Goal: Navigation & Orientation: Find specific page/section

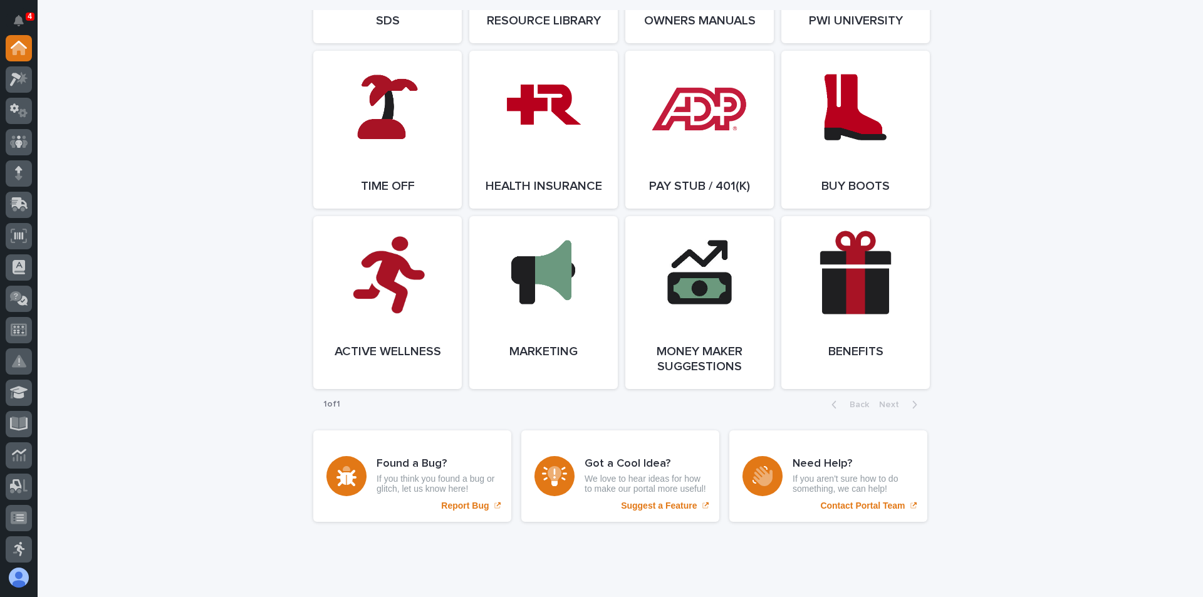
scroll to position [2172, 0]
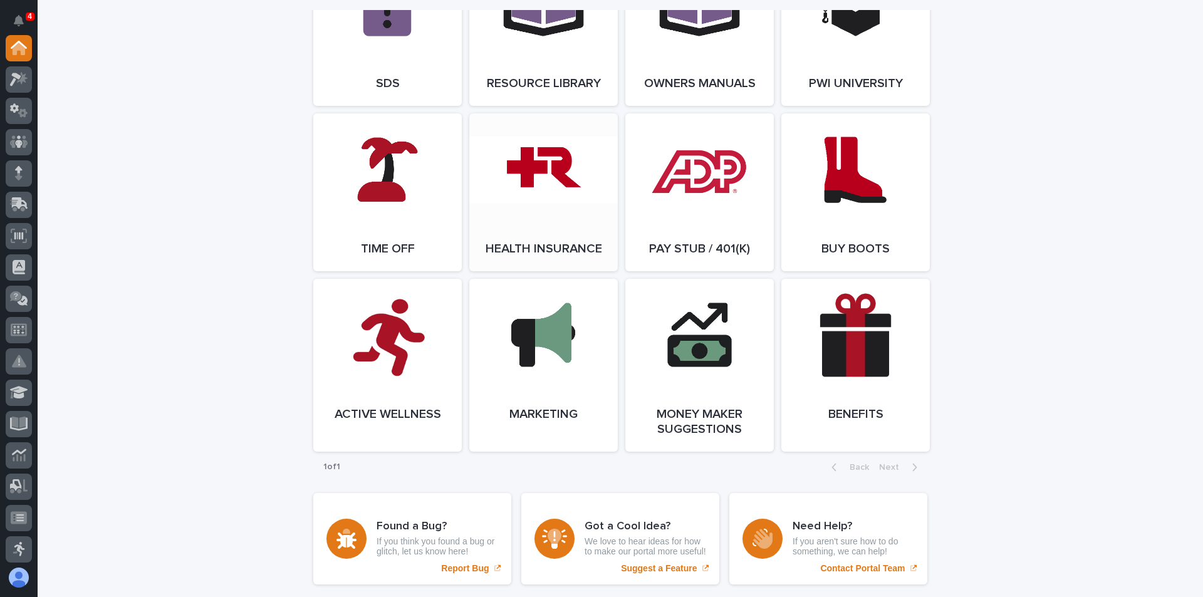
click at [524, 197] on span "Open Link" at bounding box center [543, 192] width 41 height 9
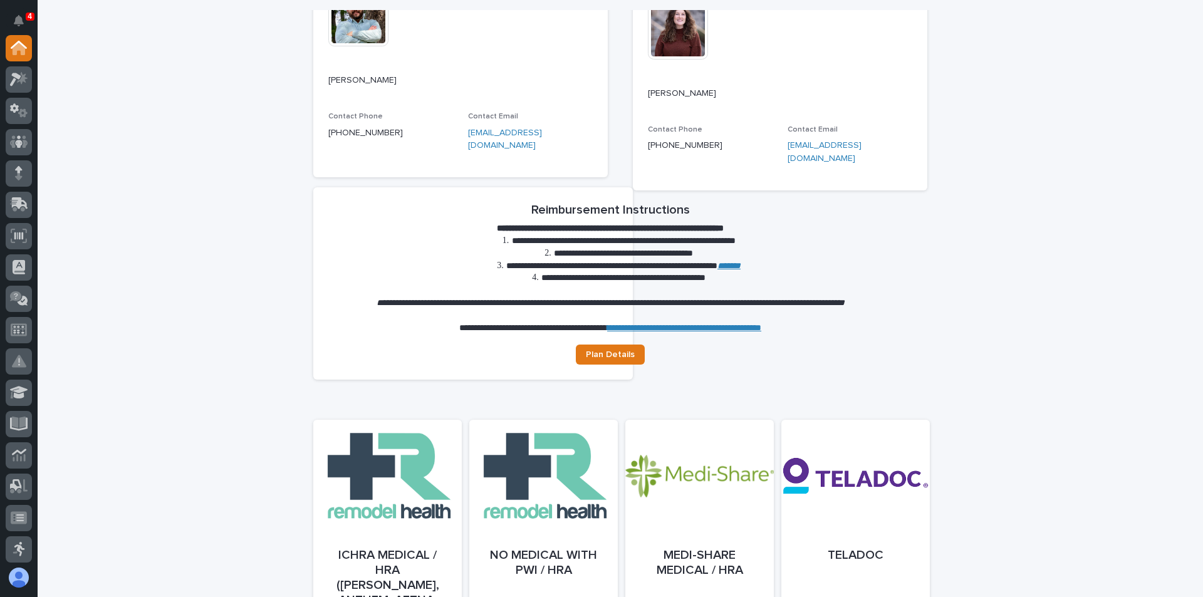
scroll to position [313, 0]
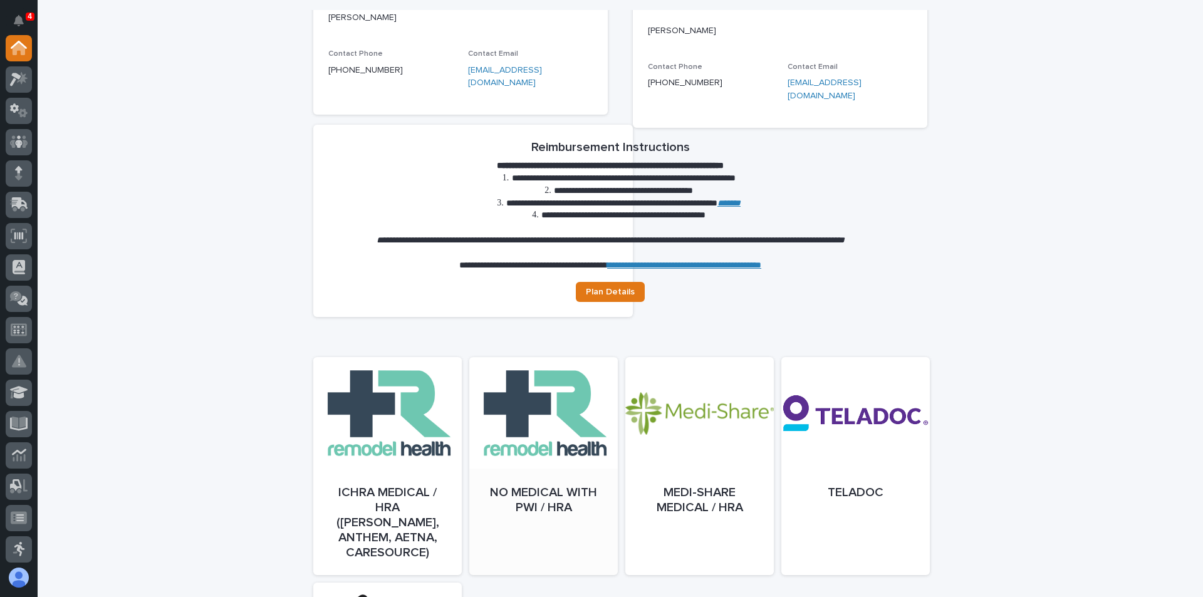
click at [526, 503] on div at bounding box center [543, 479] width 148 height 218
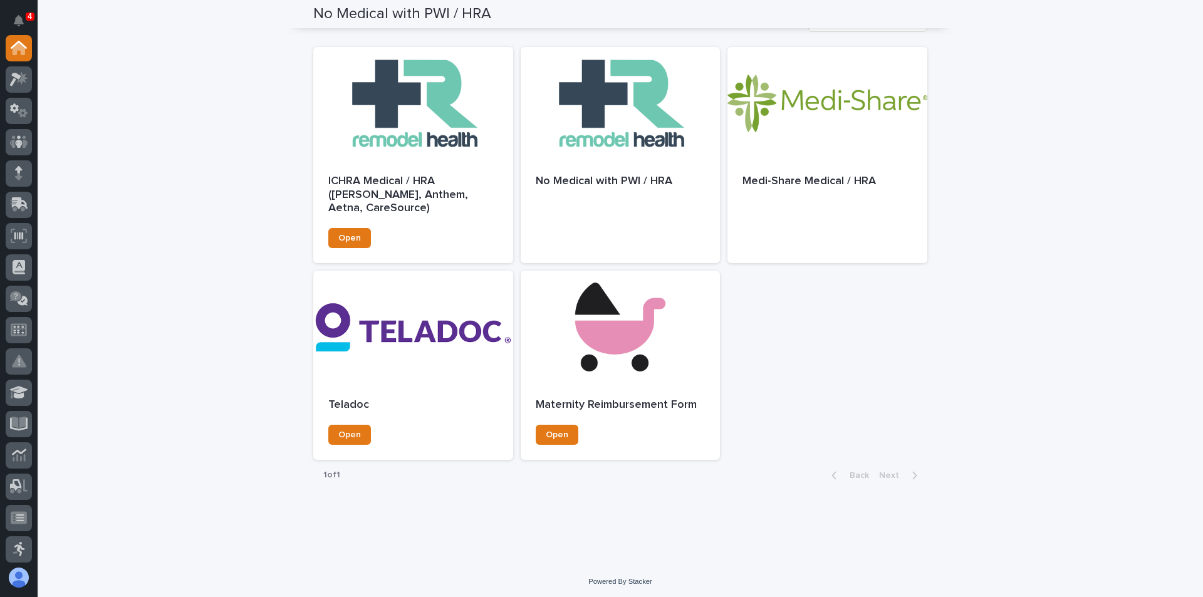
scroll to position [443, 0]
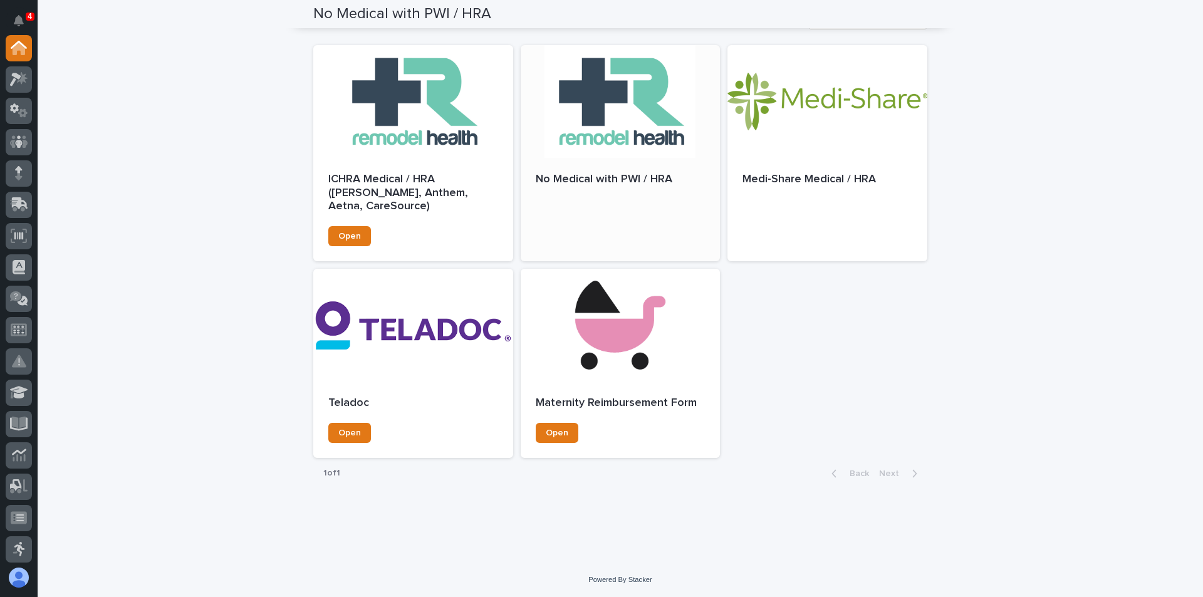
click at [582, 138] on div at bounding box center [620, 101] width 200 height 113
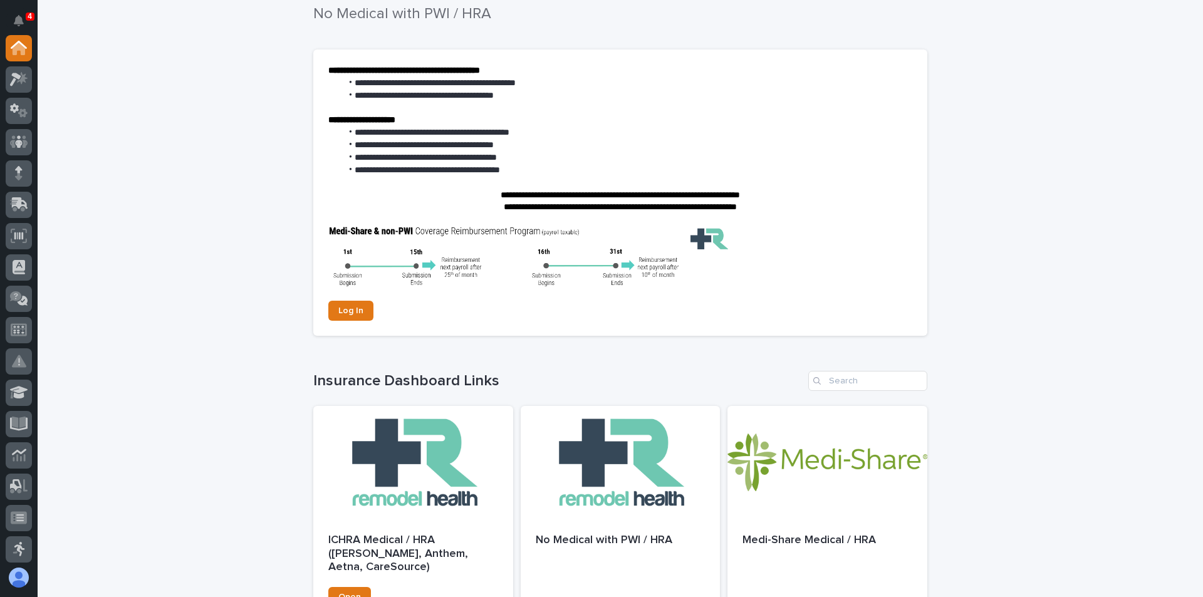
scroll to position [67, 0]
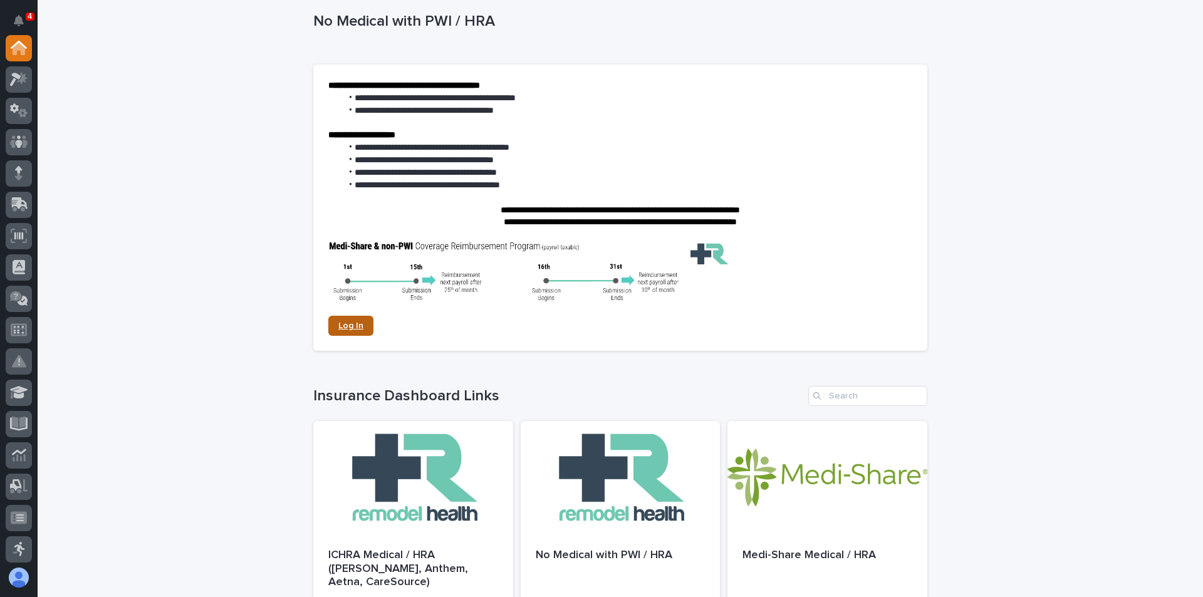
click at [343, 323] on span "Log In" at bounding box center [350, 325] width 25 height 9
